Goal: Transaction & Acquisition: Purchase product/service

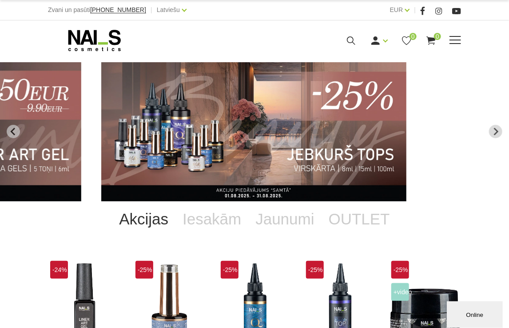
click at [352, 41] on use at bounding box center [351, 40] width 8 height 8
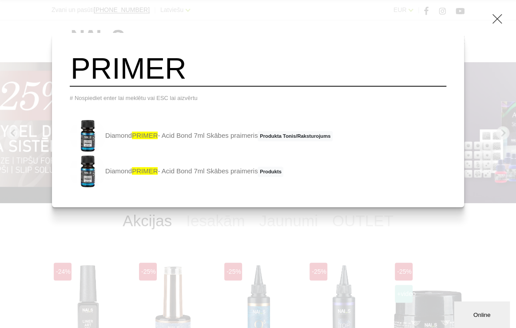
type input "PRIMER"
click at [486, 75] on div "PRIMER # Nospiediet enter lai meklētu vai ESC lai aizvērtu Diamond PRIMER - Aci…" at bounding box center [258, 164] width 516 height 328
click at [501, 21] on icon at bounding box center [497, 18] width 11 height 11
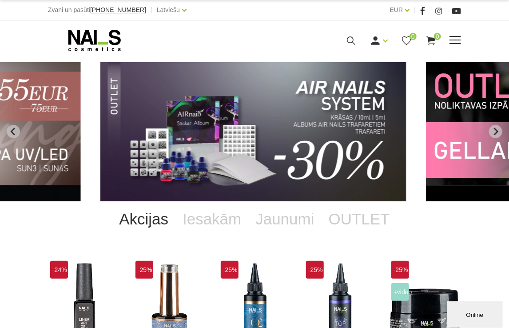
click at [463, 38] on div "Manikīrs Gēllakas Bāzes, topi un praimeri Geli un akrigeli Nagu dizains Manikīr…" at bounding box center [254, 40] width 426 height 22
click at [459, 41] on span at bounding box center [455, 40] width 12 height 9
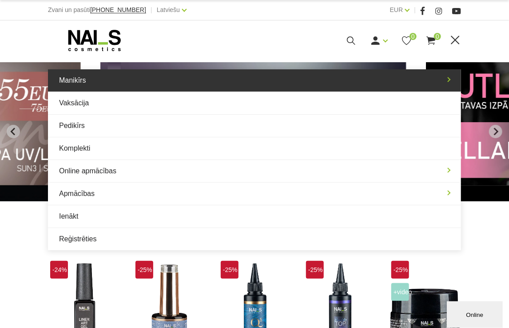
click at [98, 72] on link "Manikīrs" at bounding box center [254, 80] width 413 height 22
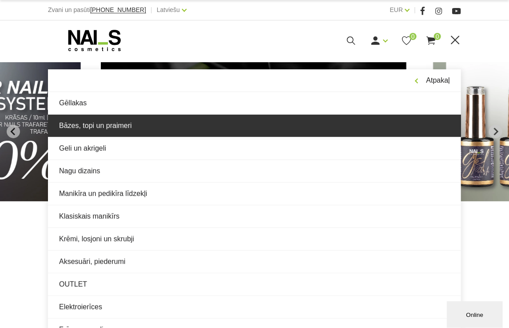
click at [163, 119] on link "Bāzes, topi un praimeri" at bounding box center [254, 126] width 413 height 22
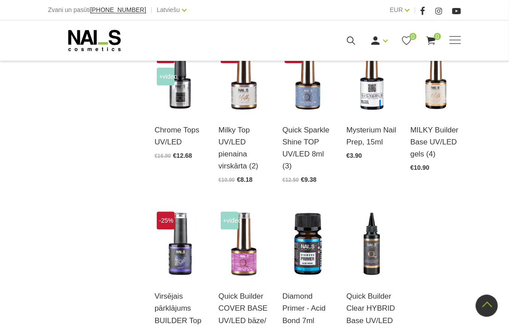
scroll to position [799, 0]
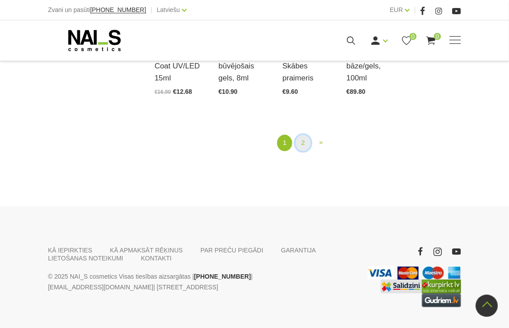
click at [300, 136] on link "2" at bounding box center [302, 143] width 15 height 16
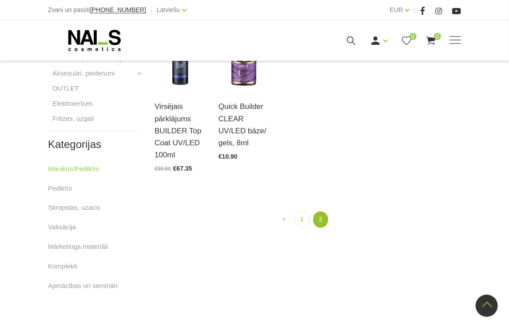
scroll to position [492, 0]
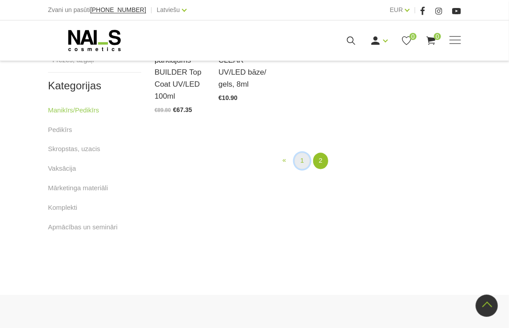
click at [301, 153] on link "1" at bounding box center [301, 161] width 15 height 16
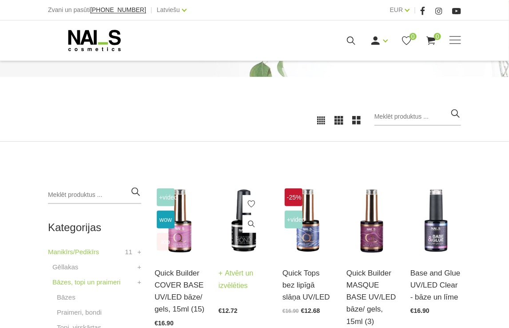
scroll to position [133, 0]
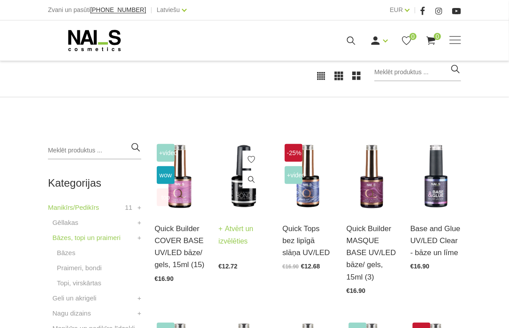
click at [247, 203] on img at bounding box center [243, 177] width 51 height 70
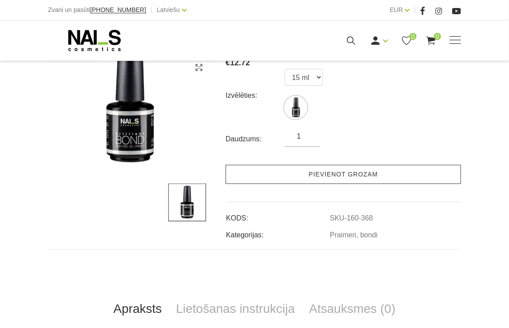
scroll to position [178, 0]
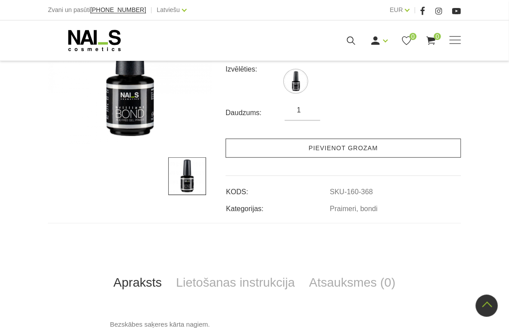
click at [354, 148] on link "Pievienot grozam" at bounding box center [343, 148] width 235 height 19
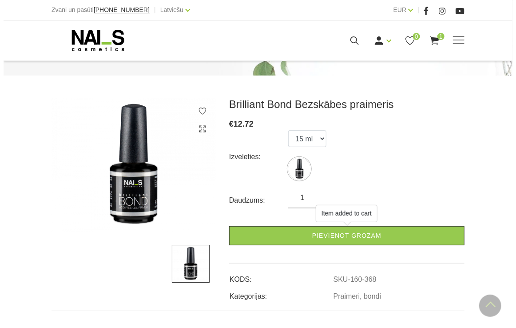
scroll to position [89, 0]
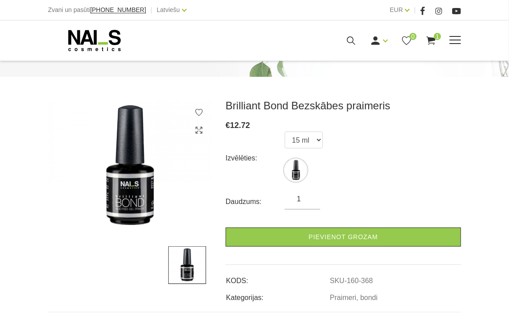
click at [349, 44] on icon at bounding box center [350, 40] width 11 height 11
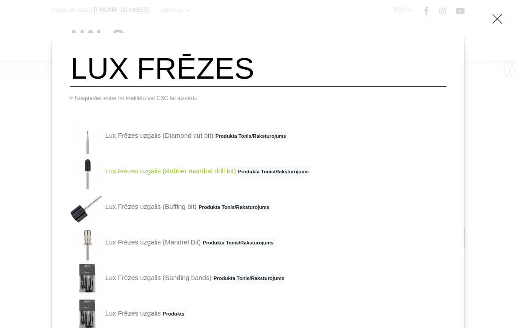
type input "LUX FRĒZES"
click at [166, 178] on link "Lux Frēzes uzgalis (Rubber mandrel drill bit) Produkta Tonis/Raksturojums" at bounding box center [190, 172] width 241 height 36
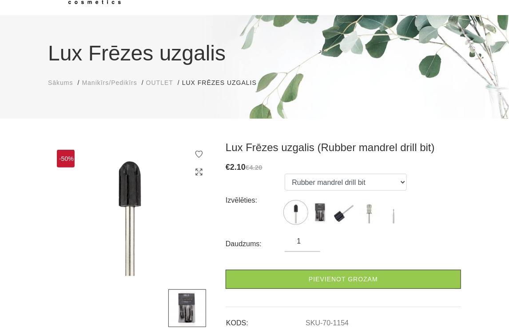
scroll to position [89, 0]
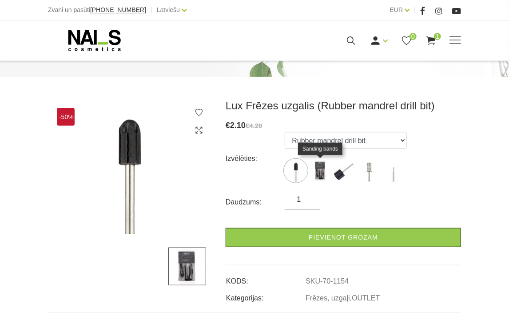
click at [325, 174] on img at bounding box center [320, 170] width 22 height 22
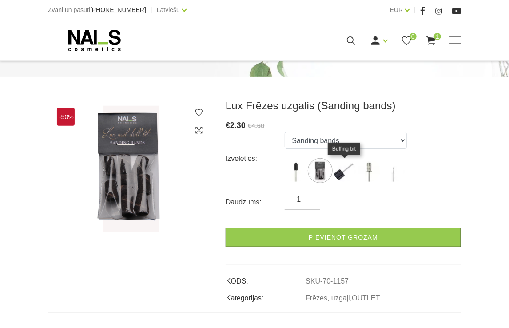
click at [339, 176] on img at bounding box center [344, 170] width 22 height 22
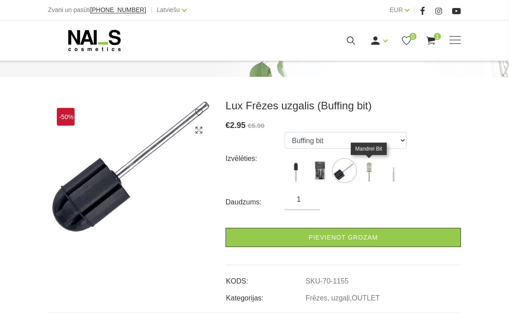
click at [364, 174] on img at bounding box center [369, 170] width 22 height 22
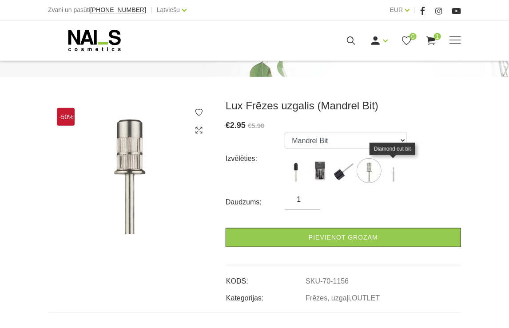
click at [388, 177] on img at bounding box center [393, 170] width 22 height 22
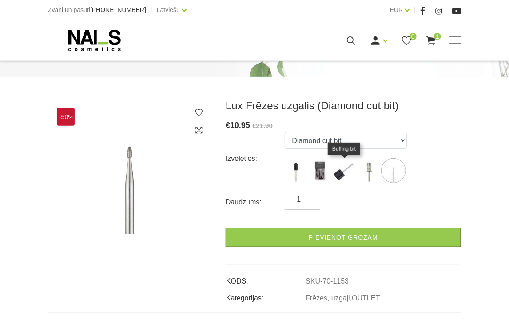
click at [340, 170] on img at bounding box center [344, 170] width 22 height 22
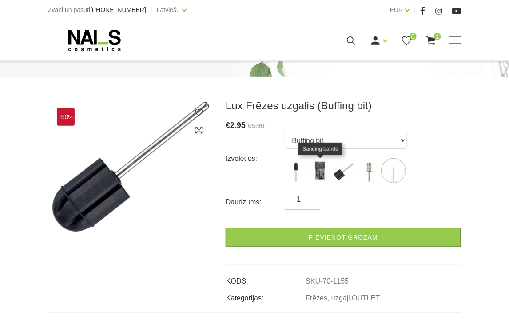
click at [319, 169] on img at bounding box center [320, 170] width 22 height 22
select select "1157"
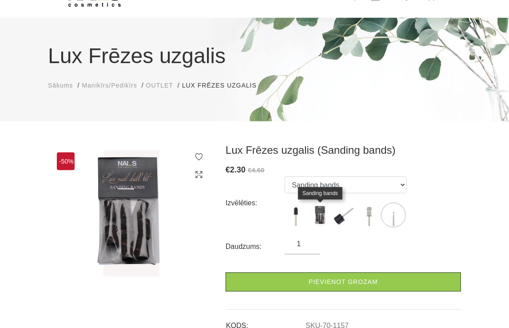
scroll to position [44, 0]
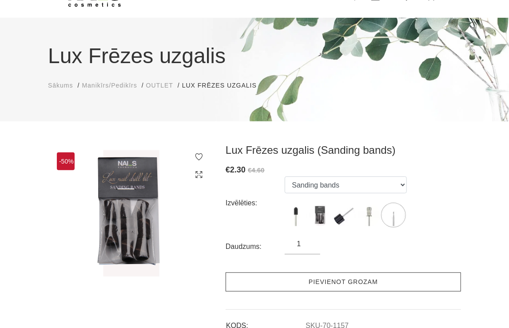
click at [307, 285] on link "Pievienot grozam" at bounding box center [343, 281] width 235 height 19
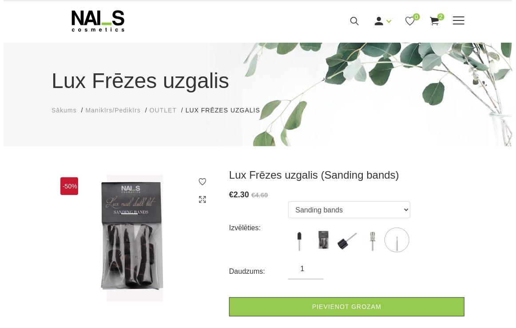
scroll to position [0, 0]
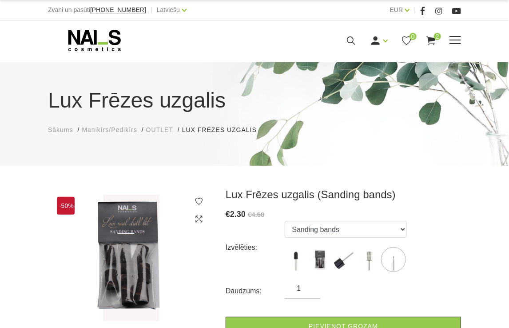
click at [350, 38] on icon at bounding box center [350, 40] width 11 height 11
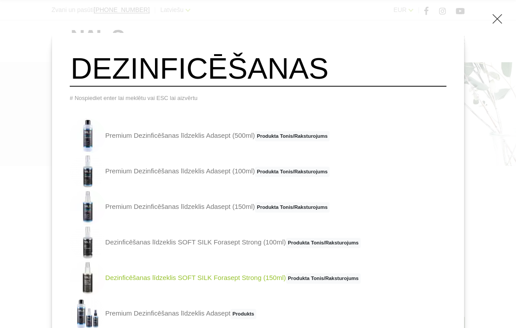
type input "DEZINFICĒŠANAS"
click at [236, 287] on link "Dezinficēšanas līdzeklis SOFT SILK Forasept Strong (150ml) Produkta Tonis/Rakst…" at bounding box center [215, 278] width 291 height 36
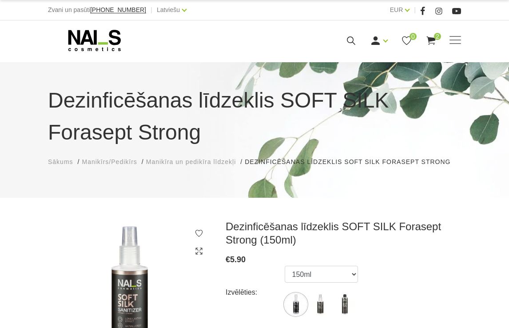
select select "6002"
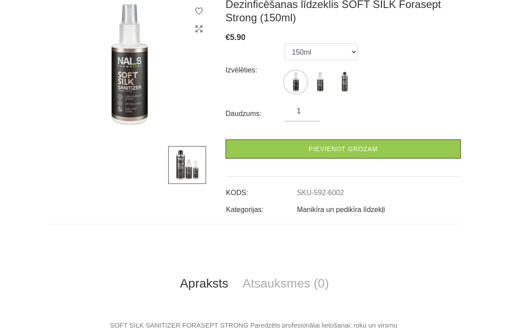
scroll to position [222, 0]
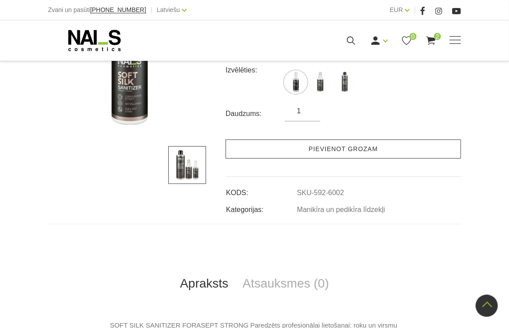
click at [316, 147] on link "Pievienot grozam" at bounding box center [343, 148] width 235 height 19
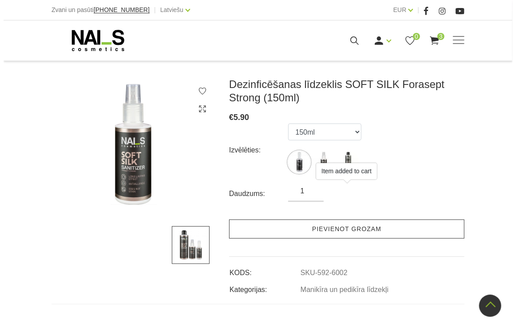
scroll to position [133, 0]
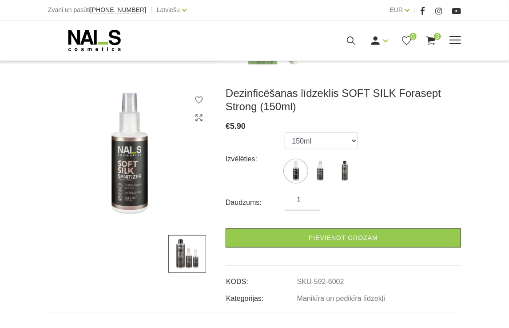
click at [343, 40] on div "Ienākt Reģistrēties 0 3" at bounding box center [324, 40] width 223 height 11
click at [350, 40] on icon at bounding box center [350, 40] width 11 height 11
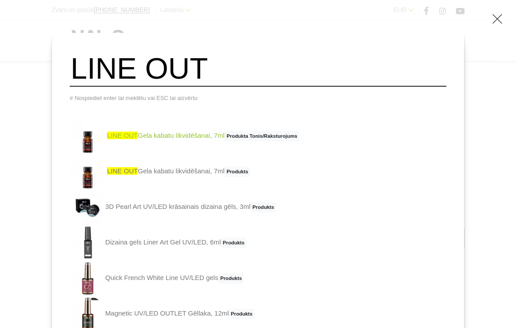
type input "LINE OUT"
click at [181, 143] on link "LINE OUT Gela kabatu likvidēšanai, 7ml Produkta Tonis/Raksturojums" at bounding box center [185, 136] width 230 height 36
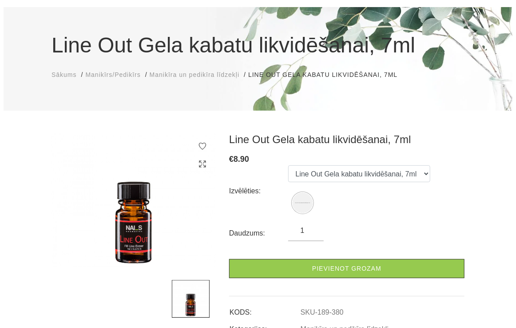
scroll to position [89, 0]
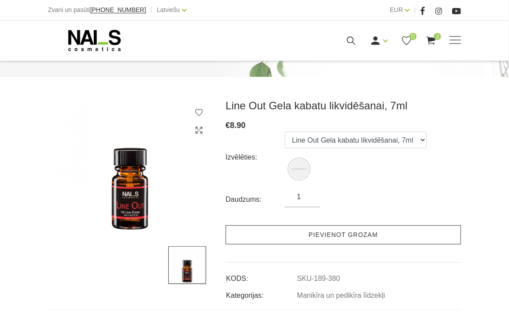
click at [332, 239] on link "Pievienot grozam" at bounding box center [343, 234] width 235 height 19
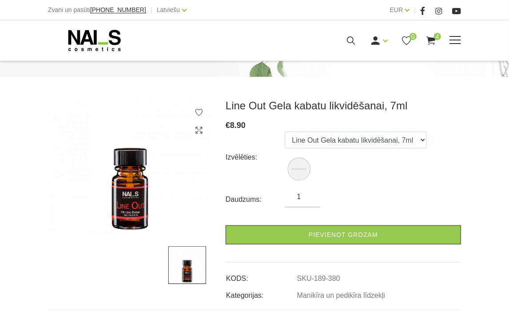
click at [352, 39] on icon at bounding box center [350, 40] width 11 height 11
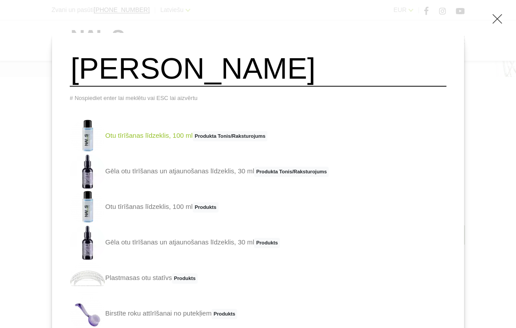
type input "OTU TĪRĪ"
click at [163, 136] on link "Otu tīrīšanas līdzeklis, 100 ml Produkta Tonis/Raksturojums" at bounding box center [169, 136] width 198 height 36
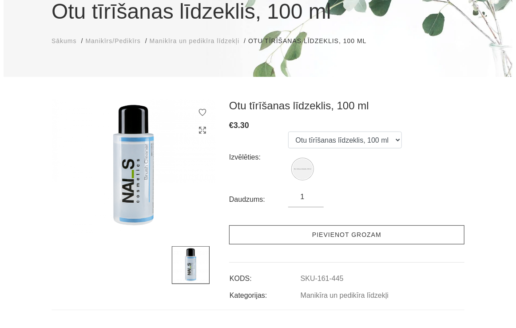
scroll to position [89, 0]
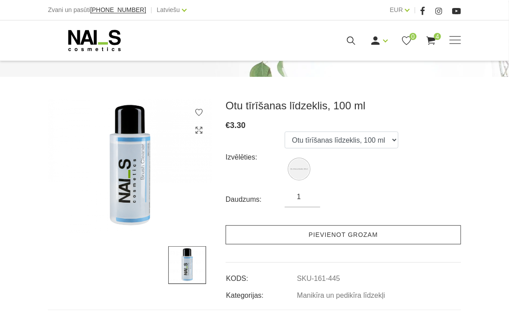
click at [344, 235] on link "Pievienot grozam" at bounding box center [343, 234] width 235 height 19
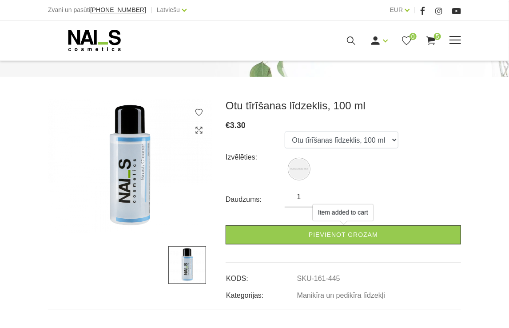
click at [342, 32] on div "Manikīrs Gēllakas Bāzes, topi un praimeri Geli un akrigeli Nagu dizains Manikīr…" at bounding box center [254, 40] width 413 height 22
click at [346, 43] on icon at bounding box center [350, 40] width 11 height 11
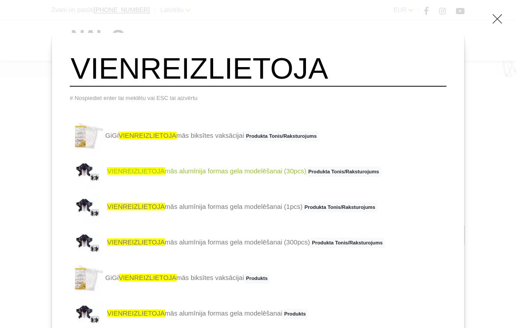
type input "VIENREIZLIETOJA"
click at [242, 177] on link "VIENREIZLIETOJA mās alumīnija formas gela modelēšanai (30pcs) Produkta Tonis/Ra…" at bounding box center [225, 172] width 311 height 36
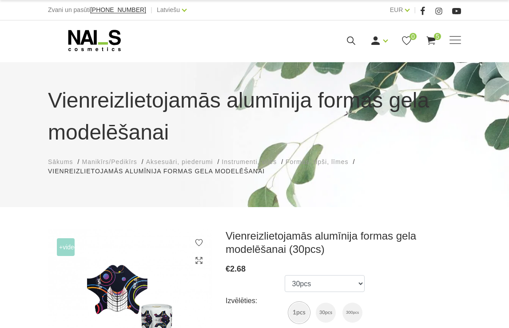
select select "4705"
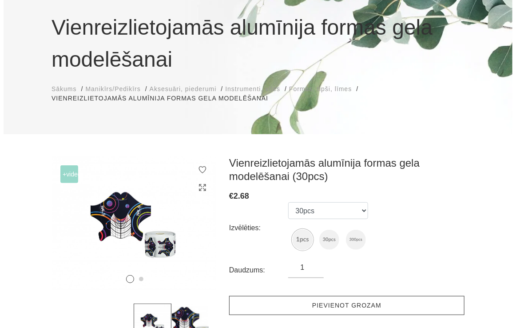
scroll to position [89, 0]
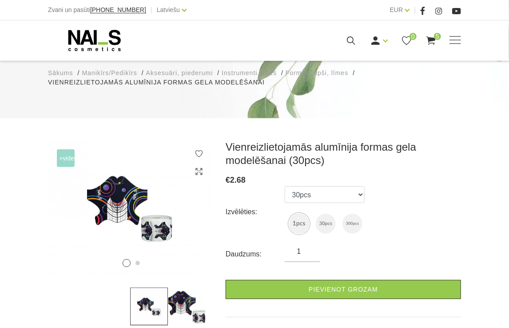
click at [303, 251] on input "1" at bounding box center [303, 251] width 36 height 11
type input "3"
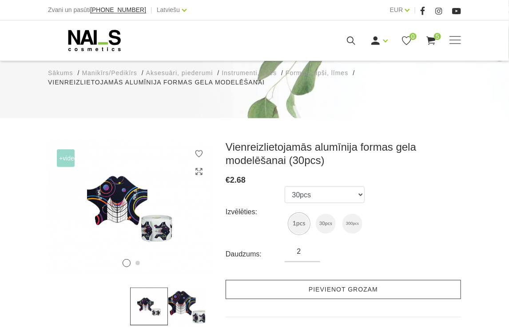
type input "2"
click at [326, 293] on link "Pievienot grozam" at bounding box center [343, 289] width 235 height 19
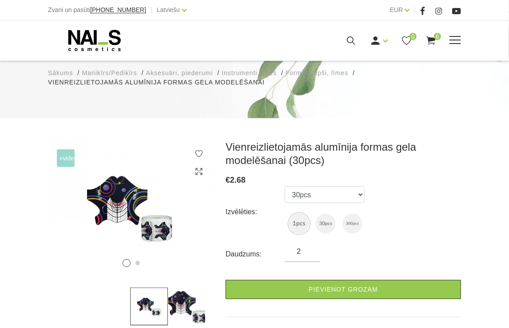
click at [355, 39] on icon at bounding box center [350, 40] width 11 height 11
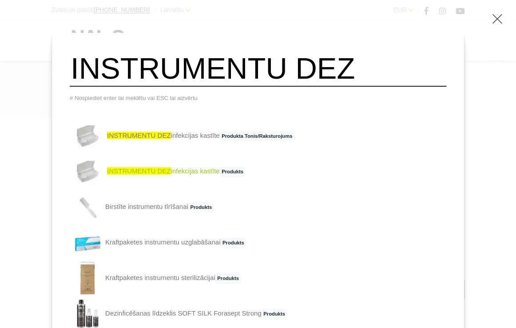
type input "INSTRUMENTU DEZ"
click at [202, 182] on link "INSTRUMENTU DEZ infekcijas kastīte Produkts" at bounding box center [157, 172] width 175 height 36
click at [169, 130] on link "INSTRUMENTU DEZ infekcijas kastīte Produkta Tonis/Raksturojums" at bounding box center [182, 136] width 225 height 36
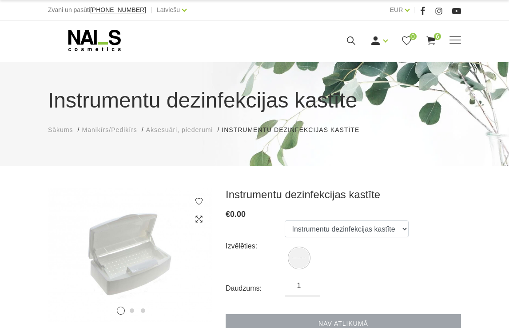
scroll to position [89, 0]
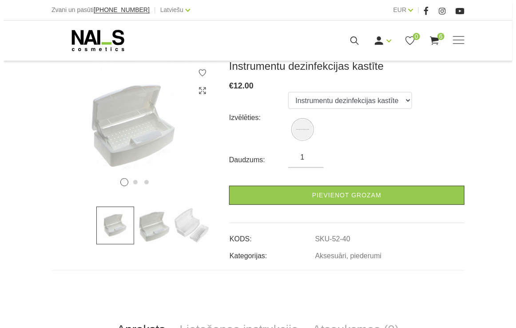
scroll to position [133, 0]
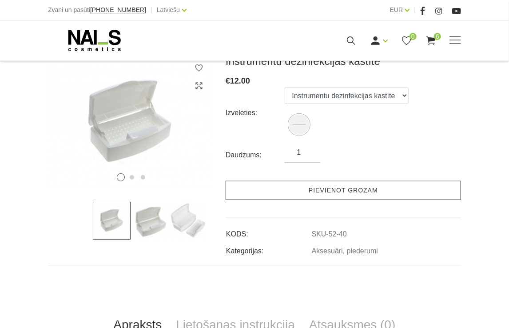
click at [296, 198] on link "Pievienot grozam" at bounding box center [343, 190] width 235 height 19
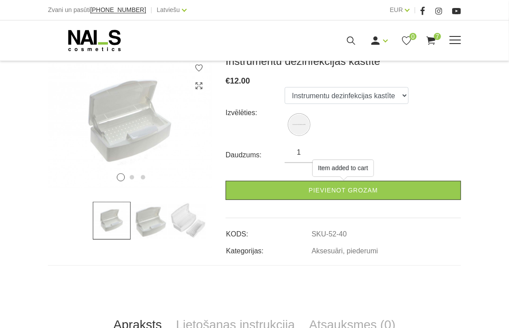
click at [346, 40] on icon at bounding box center [350, 40] width 11 height 11
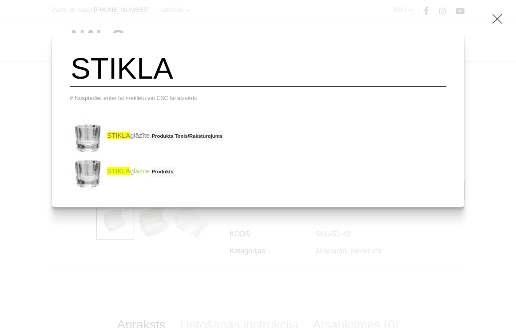
type input "STIKLA"
click at [164, 174] on link "STIKLA glāzīte Produkts" at bounding box center [123, 172] width 106 height 36
click at [152, 139] on link "STIKLA glāzīte Produkta Tonis/Raksturojums" at bounding box center [147, 136] width 155 height 36
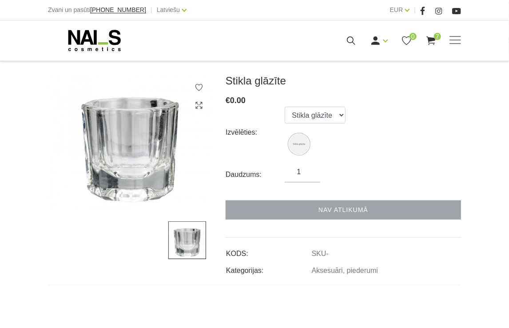
scroll to position [133, 0]
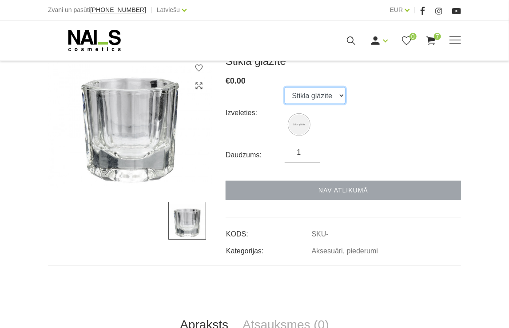
click at [316, 96] on select "Stikla glāzīte" at bounding box center [315, 95] width 61 height 17
click at [395, 121] on div "Izvēlēties: Stikla glāzīte" at bounding box center [343, 112] width 235 height 51
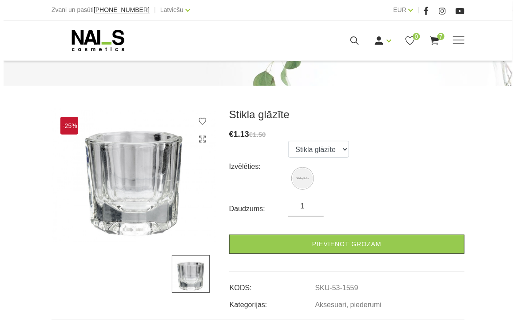
scroll to position [89, 0]
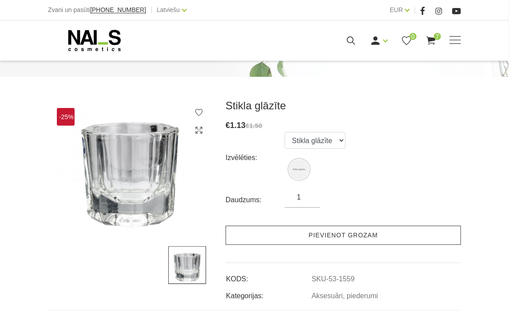
click at [326, 238] on link "Pievienot grozam" at bounding box center [343, 235] width 235 height 19
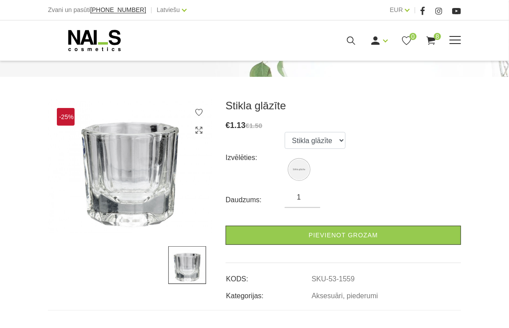
click at [352, 44] on icon at bounding box center [350, 40] width 11 height 11
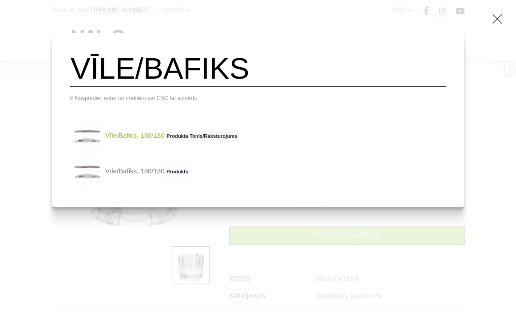
type input "VĪLE/BAFIKS"
click at [164, 146] on link "Vīle/Bafiks, 180/180 Produkta Tonis/Raksturojums" at bounding box center [155, 136] width 170 height 36
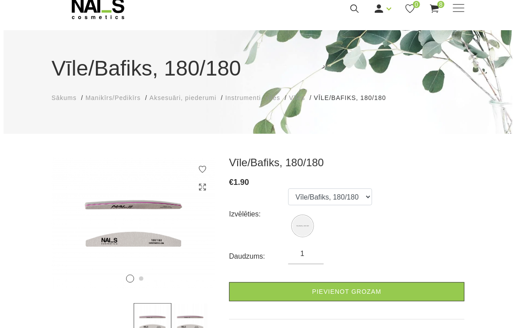
scroll to position [89, 0]
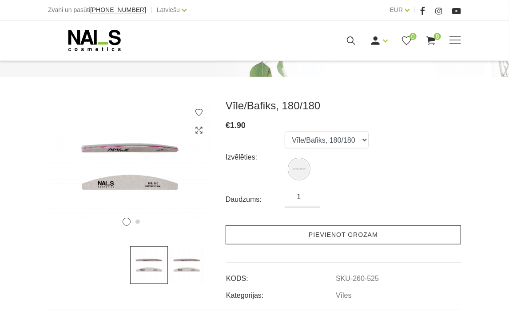
click at [313, 238] on link "Pievienot grozam" at bounding box center [343, 234] width 235 height 19
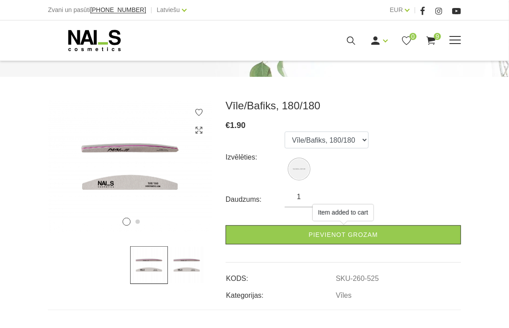
click at [346, 31] on div "Manikīrs Gēllakas Bāzes, topi un praimeri Geli un akrigeli Nagu dizains [GEOGRA…" at bounding box center [254, 40] width 413 height 22
click at [347, 39] on use at bounding box center [351, 40] width 8 height 8
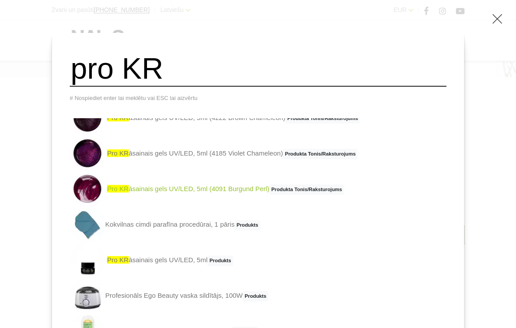
type input "pro KR"
click at [256, 198] on link "pro KR āsainais gels UV/LED, 5ml (4091 Burgund Perl) Produkta Tonis/Raksturojums" at bounding box center [207, 189] width 274 height 36
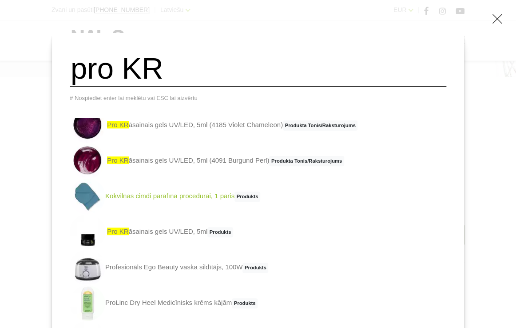
scroll to position [133, 0]
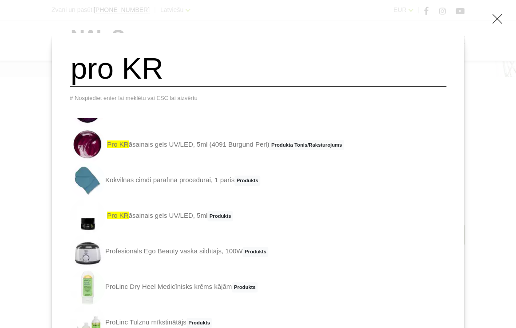
click at [194, 222] on link "pro KR āsainais gels UV/LED, 5ml Produkts" at bounding box center [151, 216] width 163 height 36
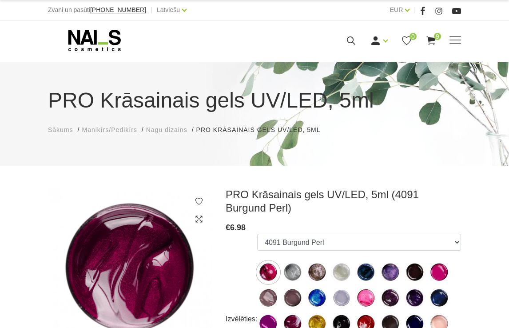
select select "595"
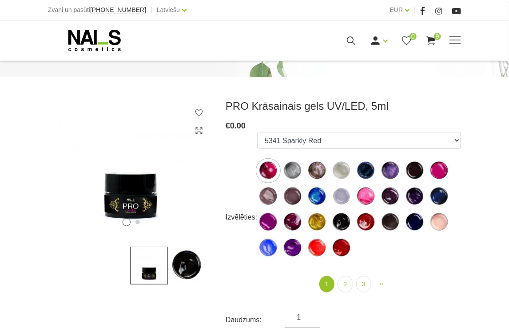
scroll to position [89, 0]
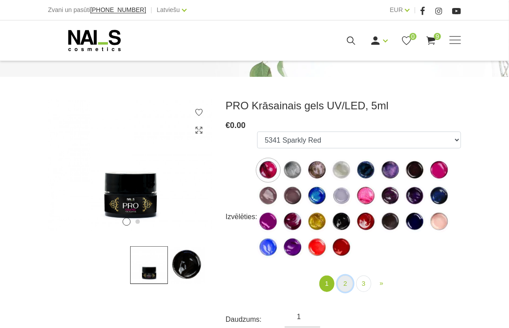
click at [343, 279] on link "2" at bounding box center [344, 283] width 15 height 16
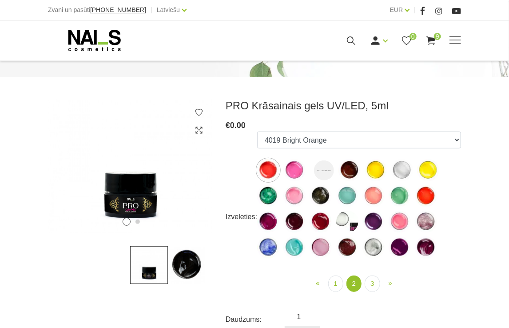
click at [290, 190] on img at bounding box center [294, 196] width 22 height 22
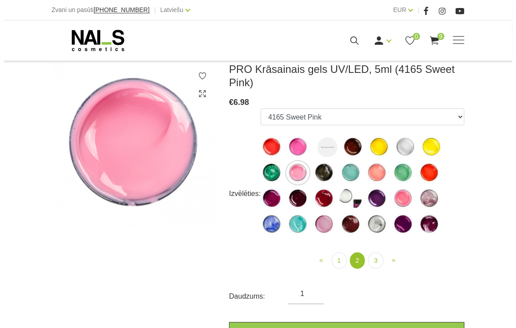
scroll to position [178, 0]
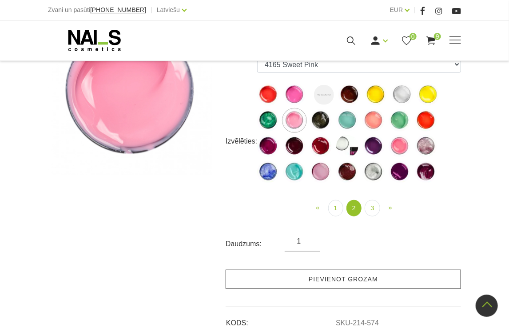
click at [344, 277] on link "Pievienot grozam" at bounding box center [343, 279] width 235 height 19
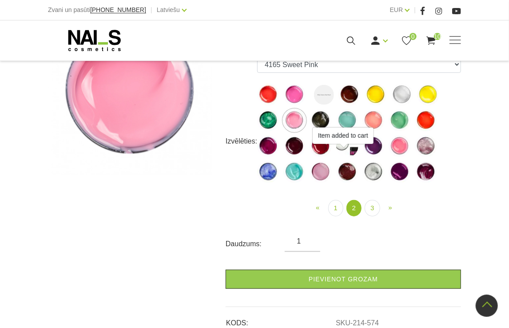
click at [316, 172] on img at bounding box center [320, 172] width 22 height 22
select select "591"
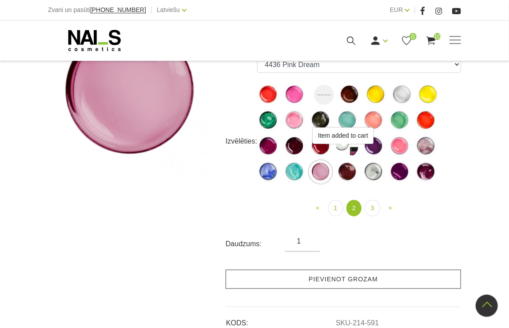
click at [361, 284] on link "Pievienot grozam" at bounding box center [343, 279] width 235 height 19
click at [357, 284] on link "Pievienot grozam" at bounding box center [343, 279] width 235 height 19
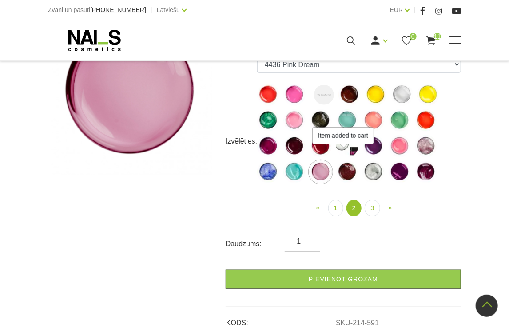
click at [345, 40] on div "Ienākt Reģistrēties 0 11" at bounding box center [324, 40] width 223 height 11
click at [350, 38] on icon at bounding box center [350, 40] width 11 height 11
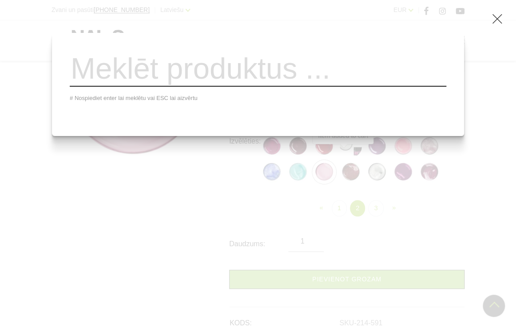
click at [492, 20] on icon at bounding box center [497, 18] width 11 height 11
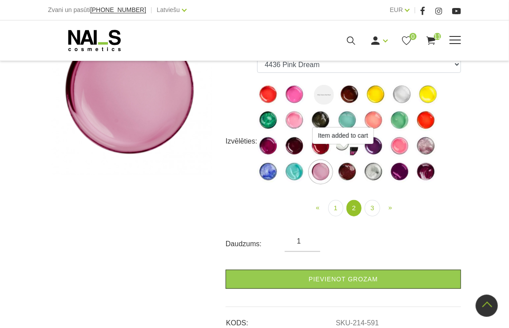
click at [436, 41] on icon at bounding box center [430, 40] width 11 height 11
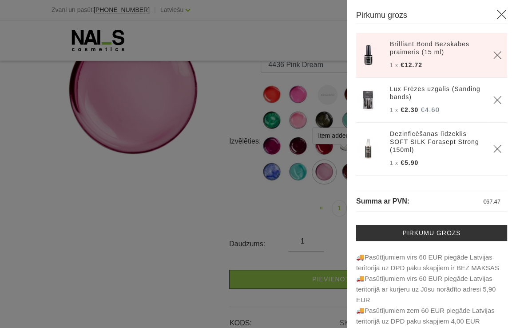
drag, startPoint x: 480, startPoint y: 8, endPoint x: 492, endPoint y: 11, distance: 13.2
click at [480, 8] on div "Pirkumu grozs Brilliant Bond Bezskābes praimeris (15 ml) 1 x €12.72 1 x €2.30 €…" at bounding box center [431, 164] width 169 height 328
click at [496, 12] on icon at bounding box center [501, 14] width 11 height 11
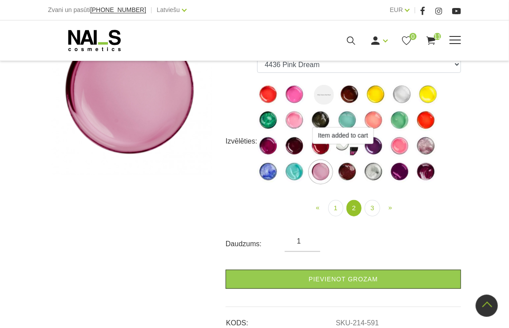
click at [353, 43] on icon at bounding box center [350, 40] width 11 height 11
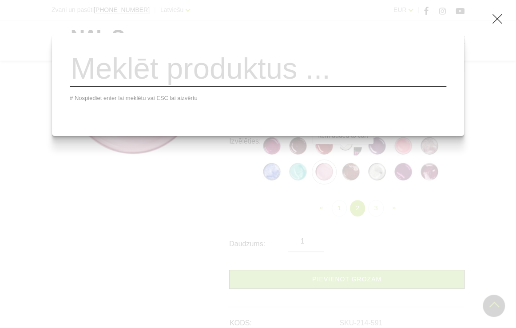
drag, startPoint x: 494, startPoint y: 13, endPoint x: 474, endPoint y: 15, distance: 19.6
click at [494, 13] on span at bounding box center [497, 18] width 11 height 11
click at [491, 25] on div "# Nospiediet enter lai meklētu vai ESC lai aizvērtu" at bounding box center [258, 164] width 516 height 328
click at [492, 24] on span at bounding box center [497, 18] width 11 height 11
click at [492, 21] on icon at bounding box center [497, 18] width 11 height 11
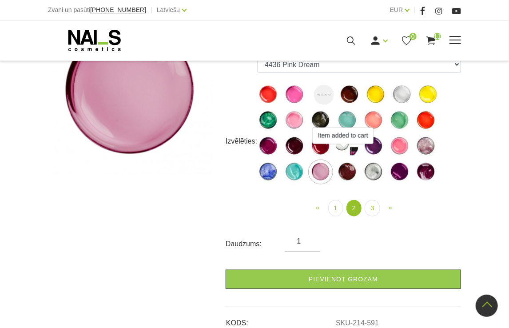
click at [426, 36] on icon at bounding box center [430, 40] width 11 height 11
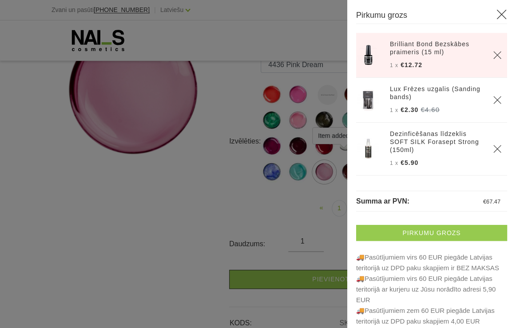
click at [422, 236] on link "Pirkumu grozs" at bounding box center [431, 233] width 151 height 16
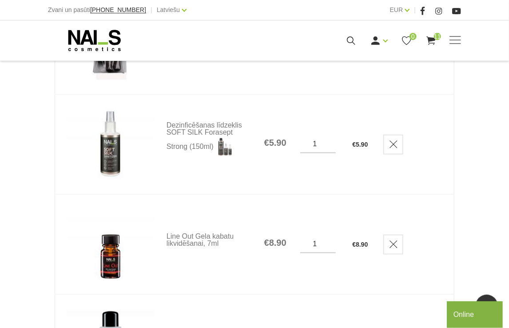
scroll to position [311, 0]
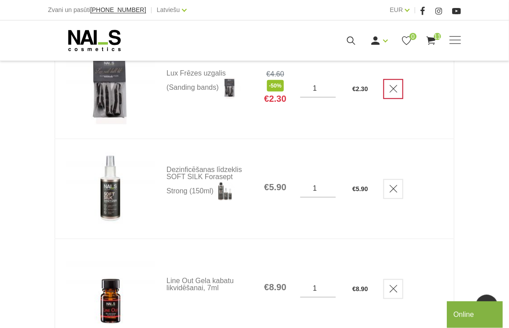
click at [391, 86] on icon "Delete" at bounding box center [393, 88] width 9 height 9
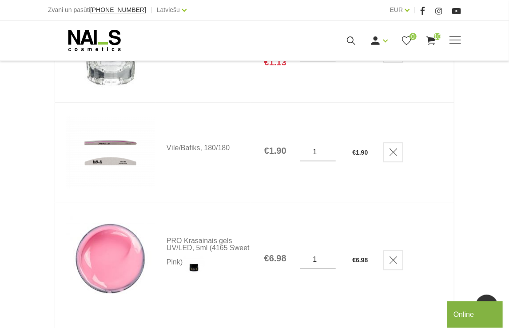
scroll to position [888, 0]
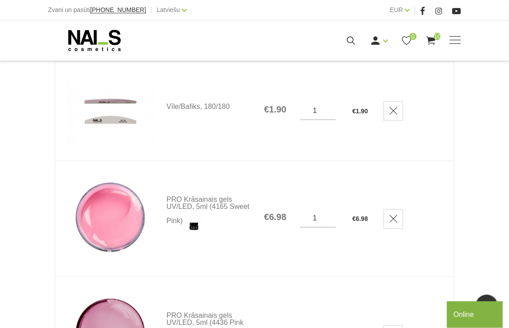
click at [319, 112] on input "1" at bounding box center [318, 111] width 36 height 8
type input "2"
type input "3"
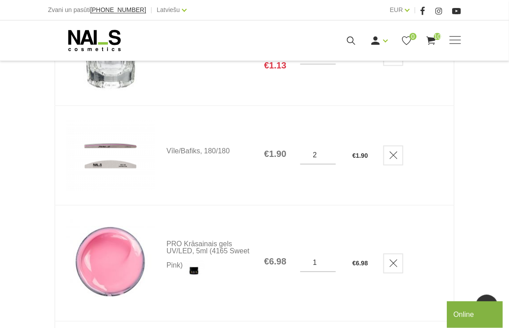
type input "2"
click at [375, 190] on td at bounding box center [413, 155] width 82 height 99
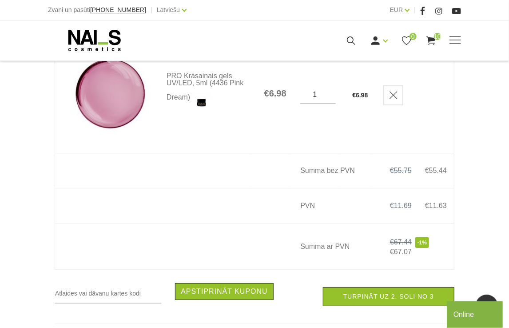
scroll to position [1154, 0]
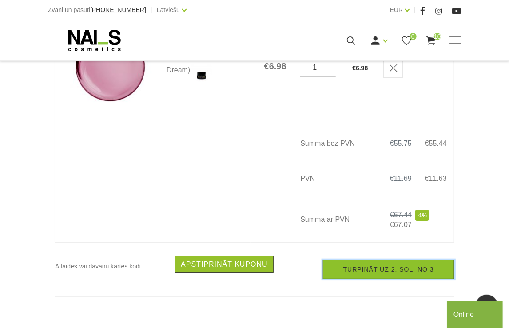
click at [441, 270] on link "Turpināt uz 2. soli no 3" at bounding box center [388, 269] width 131 height 19
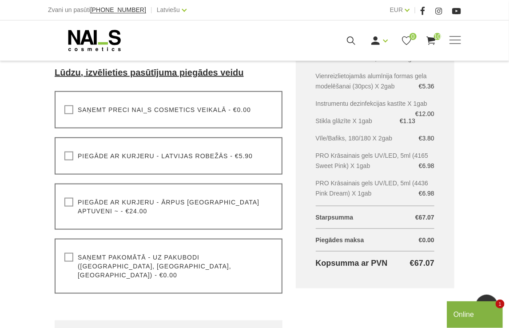
scroll to position [266, 0]
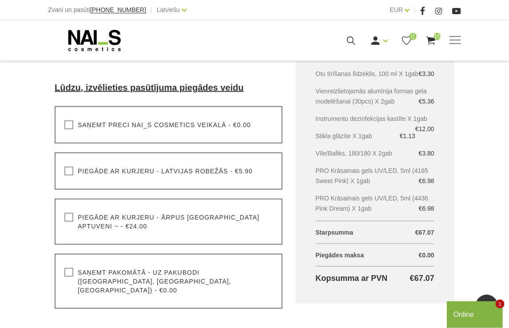
click at [69, 274] on label "Saņemt pakomātā - uz pakubodi ([GEOGRAPHIC_DATA], [GEOGRAPHIC_DATA], [GEOGRAPHI…" at bounding box center [168, 281] width 208 height 27
click at [0, 0] on input "Saņemt pakomātā - uz pakubodi ([GEOGRAPHIC_DATA], [GEOGRAPHIC_DATA], [GEOGRAPHI…" at bounding box center [0, 0] width 0 height 0
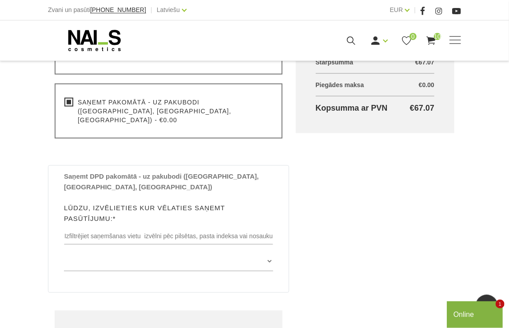
scroll to position [444, 0]
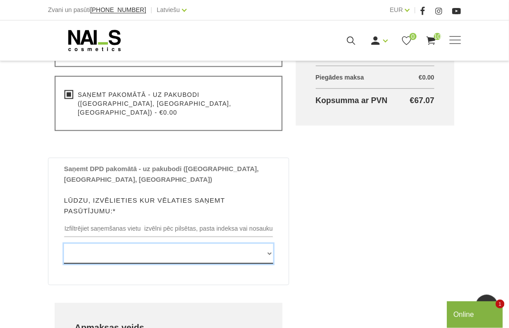
click at [126, 244] on select "[GEOGRAPHIC_DATA] , [GEOGRAPHIC_DATA], LV3913, (Paku Skapis TOP Iecava) [STREET…" at bounding box center [168, 254] width 209 height 20
select select "[STREET_ADDRESS], (PS Ogres Prestižs (NOSLOGOTS))"
click at [64, 244] on select "[GEOGRAPHIC_DATA] , [GEOGRAPHIC_DATA], LV3913, (Paku Skapis TOP Iecava) [STREET…" at bounding box center [168, 254] width 209 height 20
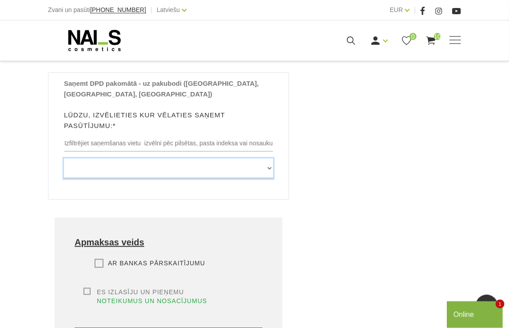
scroll to position [533, 0]
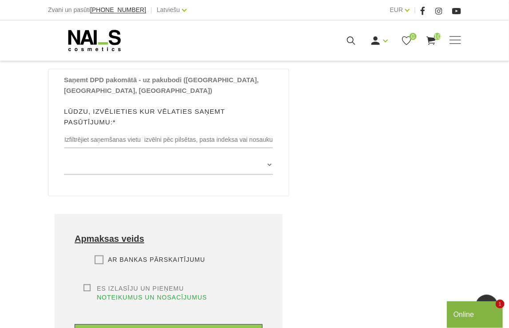
click at [100, 255] on label "Ar bankas pārskaitījumu" at bounding box center [150, 259] width 111 height 9
click at [0, 0] on input "Ar bankas pārskaitījumu" at bounding box center [0, 0] width 0 height 0
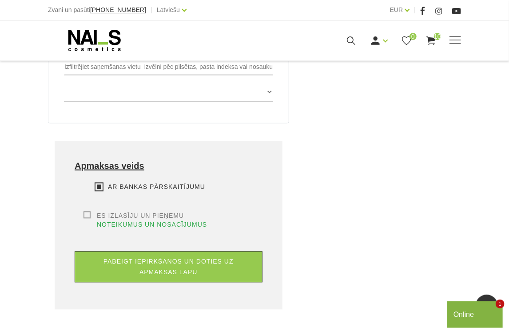
scroll to position [622, 0]
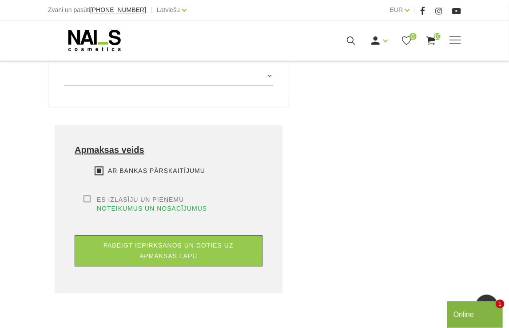
click at [87, 195] on label "Es izlasīju un pieņemu noteikumus un nosacījumus" at bounding box center [172, 204] width 179 height 18
click at [0, 0] on input "Es izlasīju un pieņemu noteikumus un nosacījumus" at bounding box center [0, 0] width 0 height 0
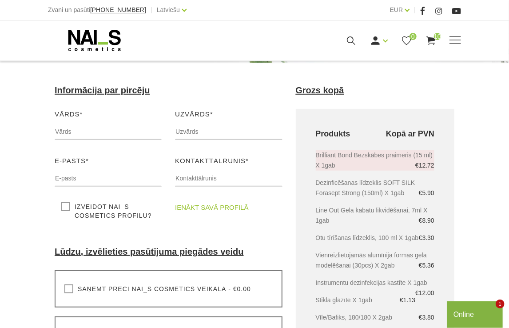
scroll to position [89, 0]
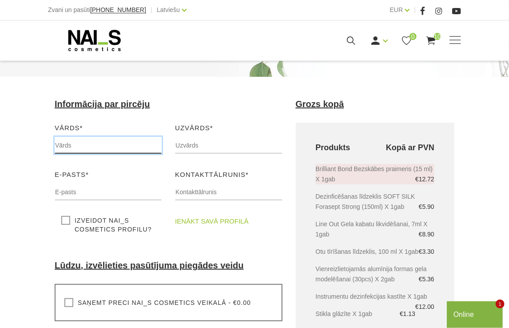
click at [95, 153] on input "text" at bounding box center [108, 145] width 107 height 17
type input "t"
type input "[PERSON_NAME]"
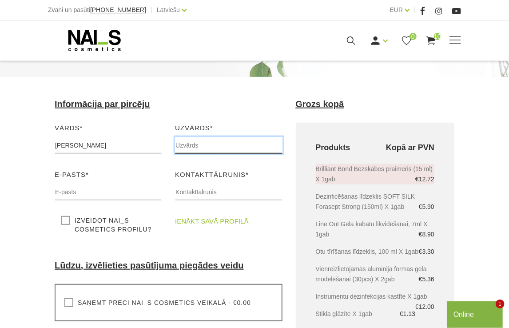
click at [205, 148] on input "text" at bounding box center [228, 145] width 107 height 17
type input "Oliņa"
click at [112, 205] on div "E-pasts* Lūdzu, ievadiet savu e-pasta adresi" at bounding box center [108, 188] width 120 height 38
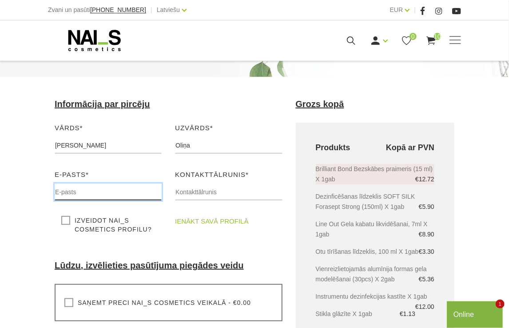
click at [110, 199] on input "text" at bounding box center [108, 191] width 107 height 17
type input "[EMAIL_ADDRESS][DOMAIN_NAME]"
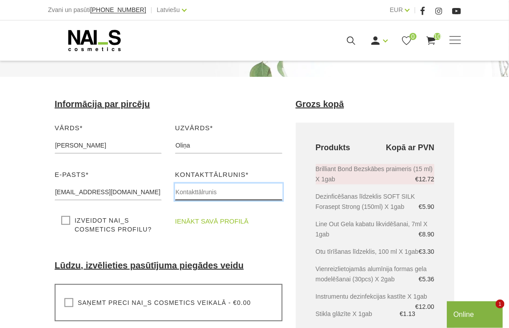
click at [198, 195] on input "text" at bounding box center [228, 191] width 107 height 17
type input "28891911"
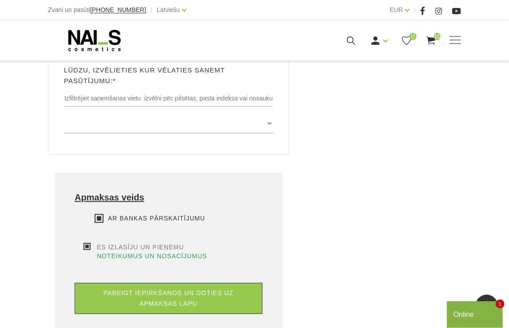
scroll to position [622, 0]
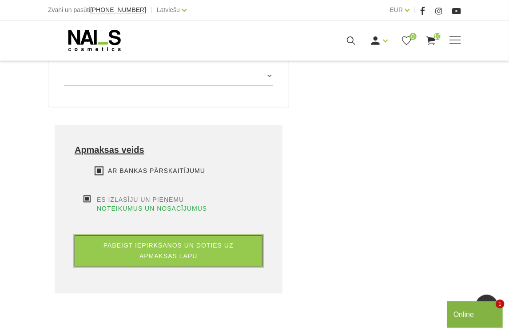
click at [218, 235] on button "pabeigt iepirkšanos un doties uz apmaksas lapu" at bounding box center [169, 250] width 188 height 31
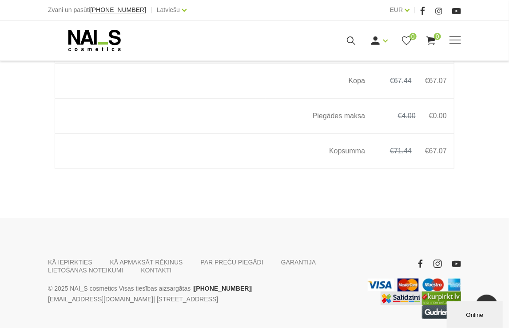
scroll to position [1329, 0]
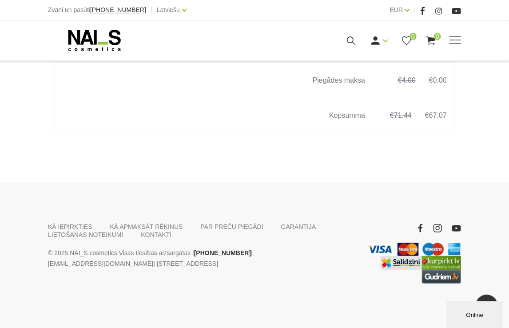
click at [498, 313] on button "Online" at bounding box center [474, 314] width 56 height 27
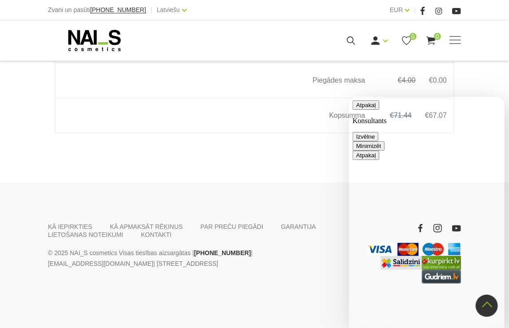
click at [384, 141] on button "Minimizēt" at bounding box center [368, 145] width 32 height 9
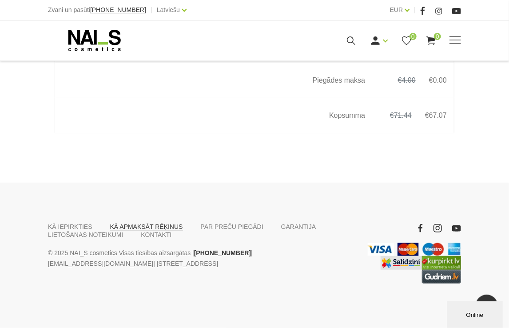
click at [151, 226] on link "KĀ APMAKSĀT RĒĶINUS" at bounding box center [146, 226] width 73 height 8
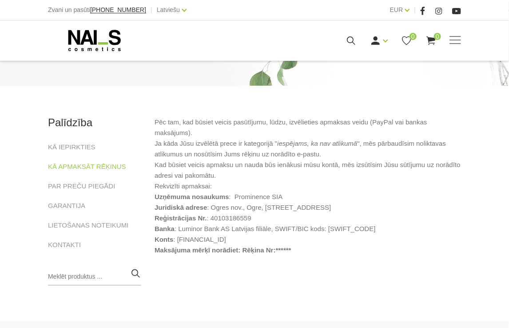
scroll to position [89, 0]
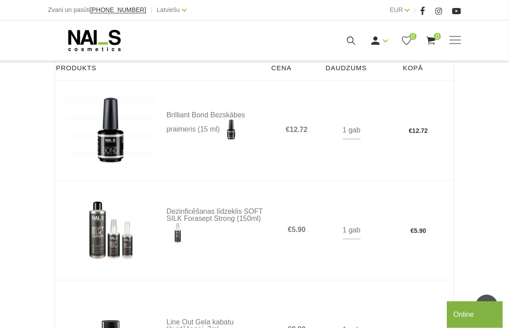
scroll to position [355, 0]
